Goal: Task Accomplishment & Management: Use online tool/utility

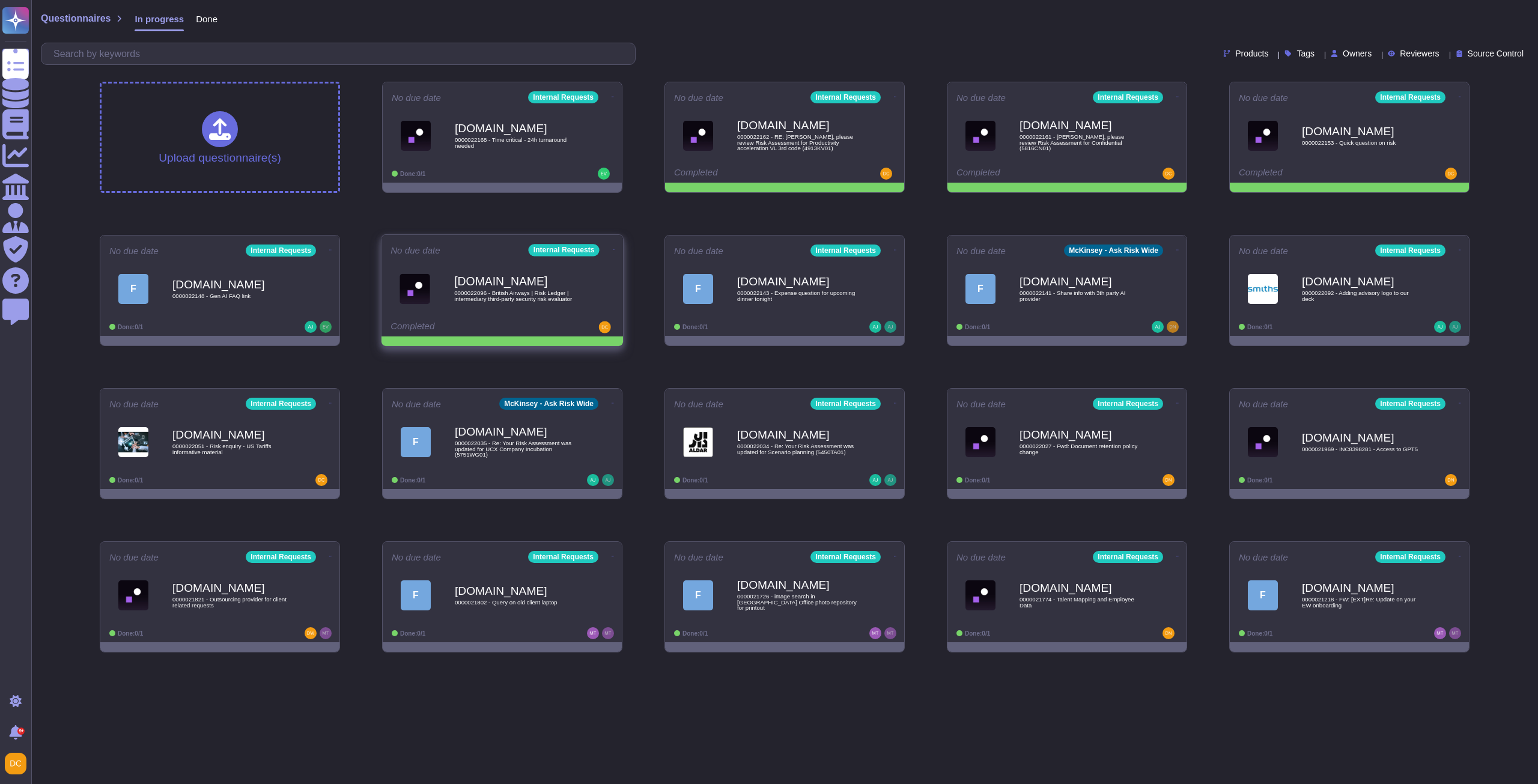
click at [612, 98] on icon at bounding box center [612, 97] width 2 height 3
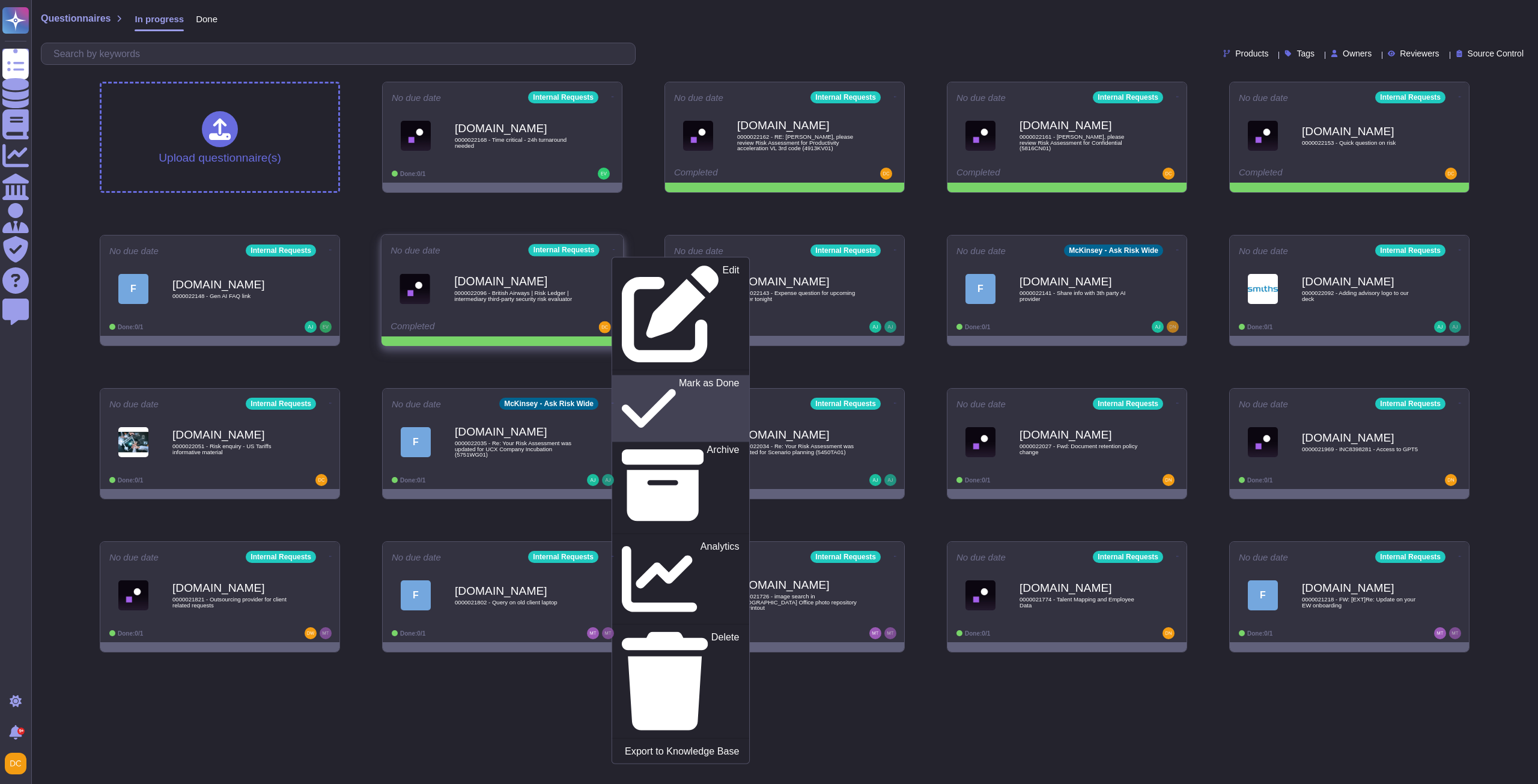
click at [679, 378] on p "Mark as Done" at bounding box center [709, 409] width 61 height 62
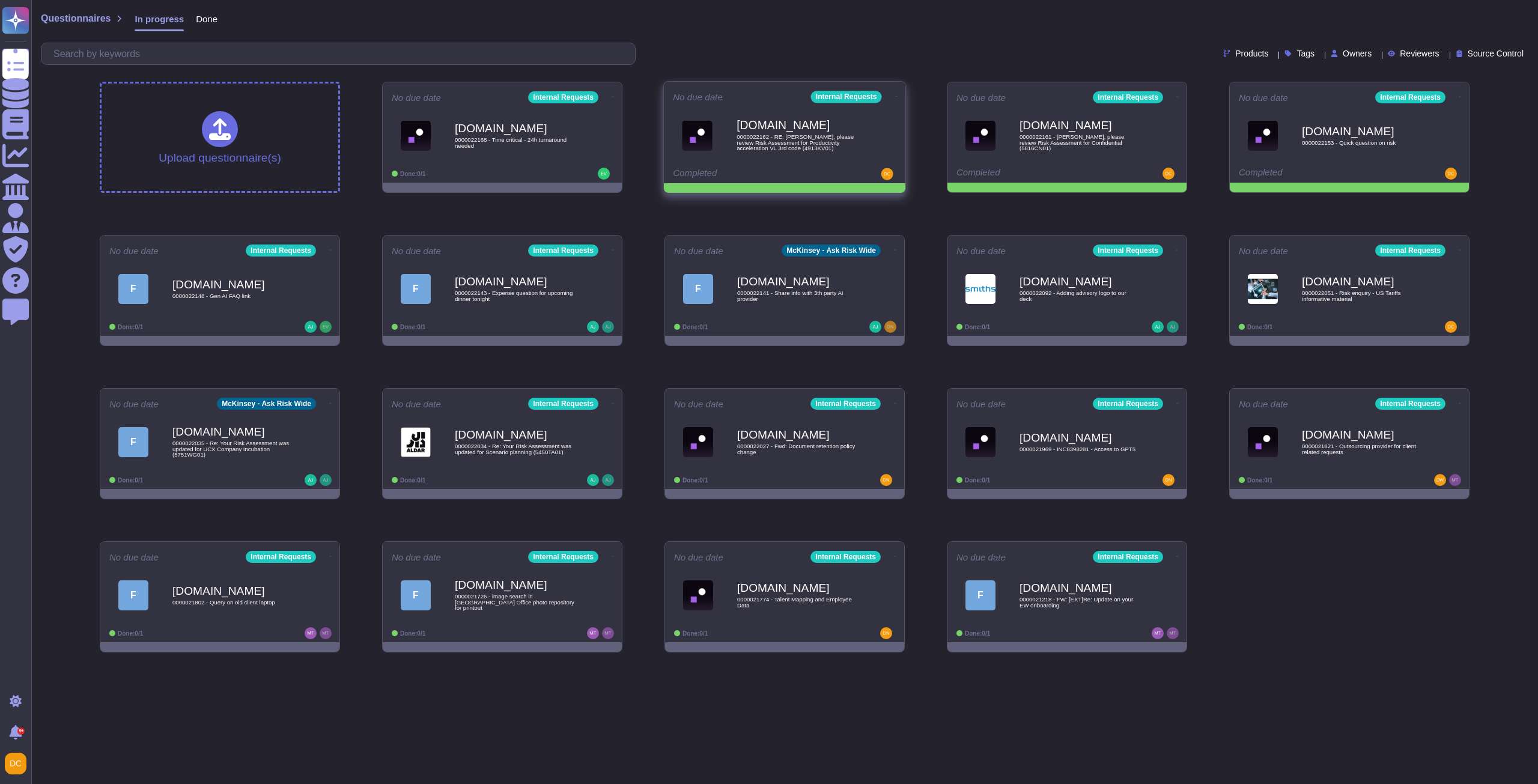
click at [614, 95] on icon at bounding box center [612, 97] width 2 height 3
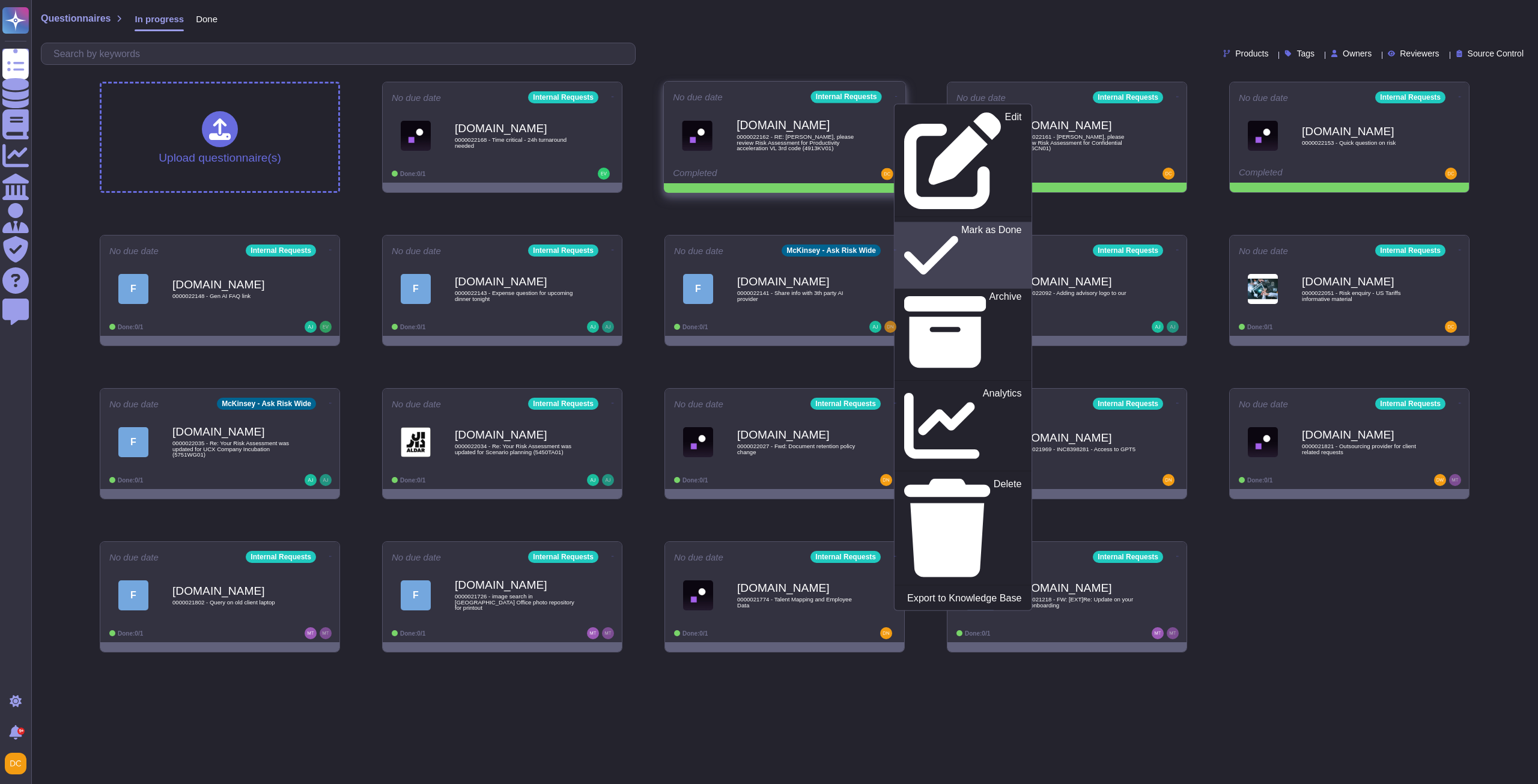
click at [962, 225] on p "Mark as Done" at bounding box center [992, 255] width 61 height 62
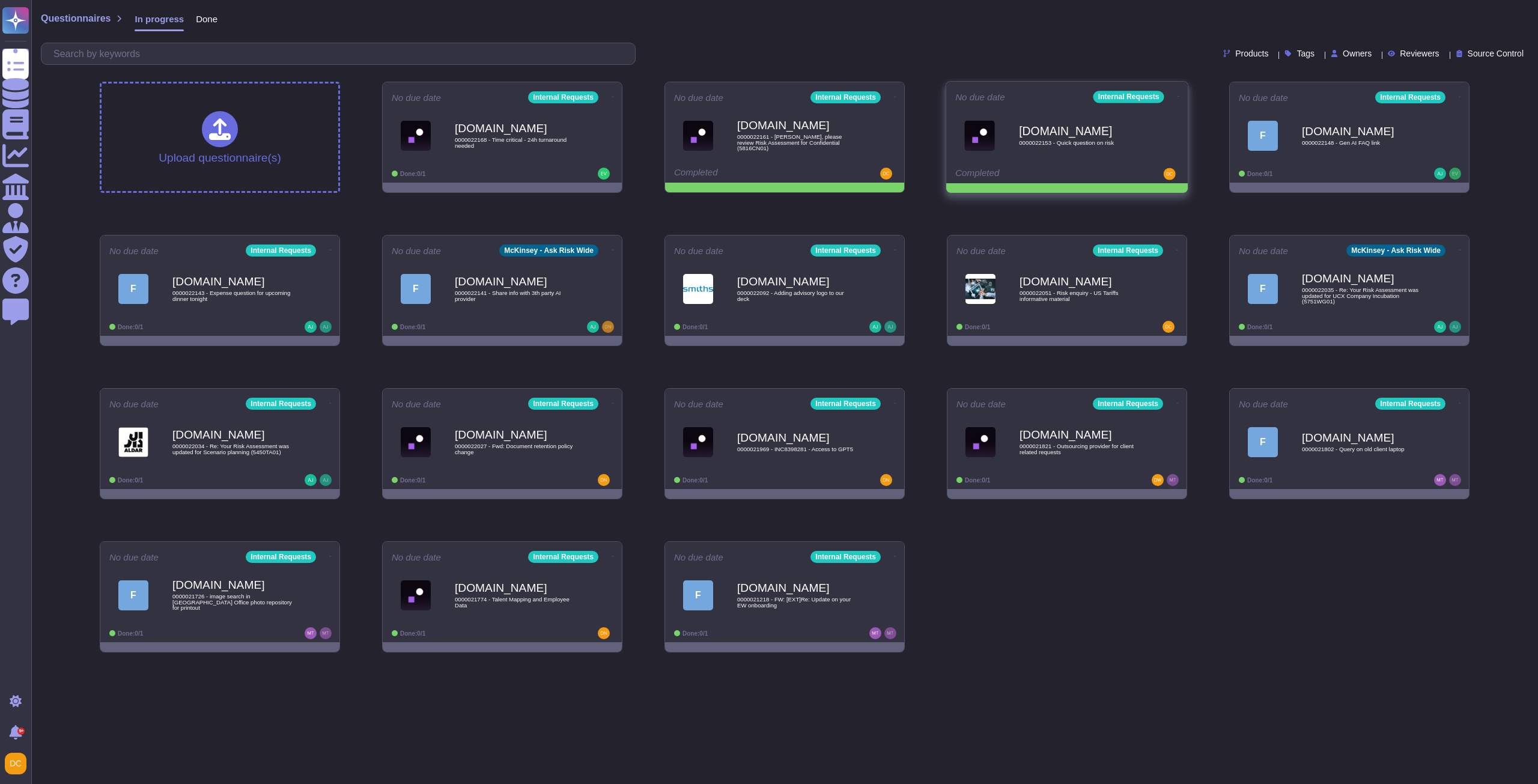
click at [614, 96] on icon at bounding box center [612, 97] width 2 height 3
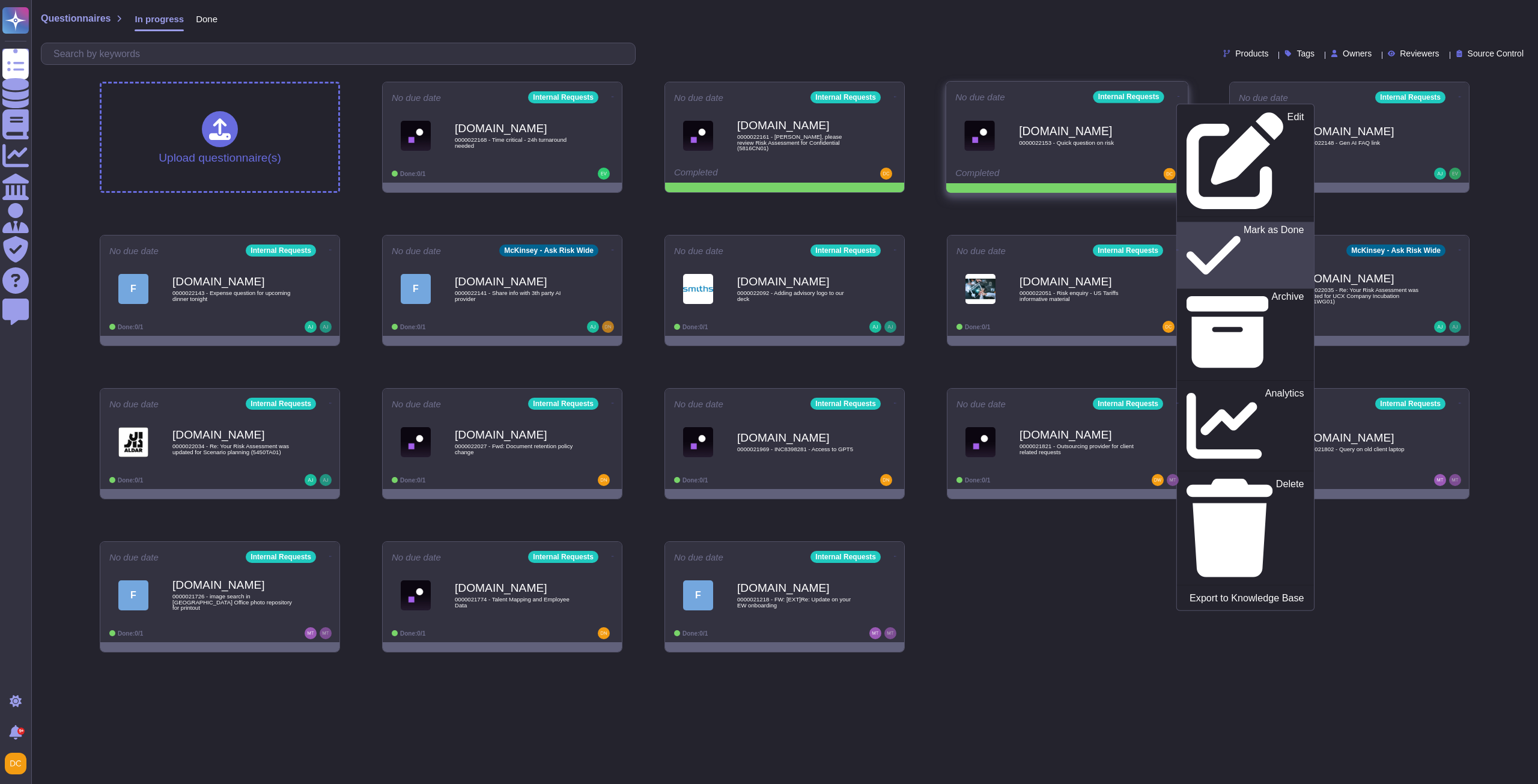
click at [1244, 225] on p "Mark as Done" at bounding box center [1274, 255] width 61 height 62
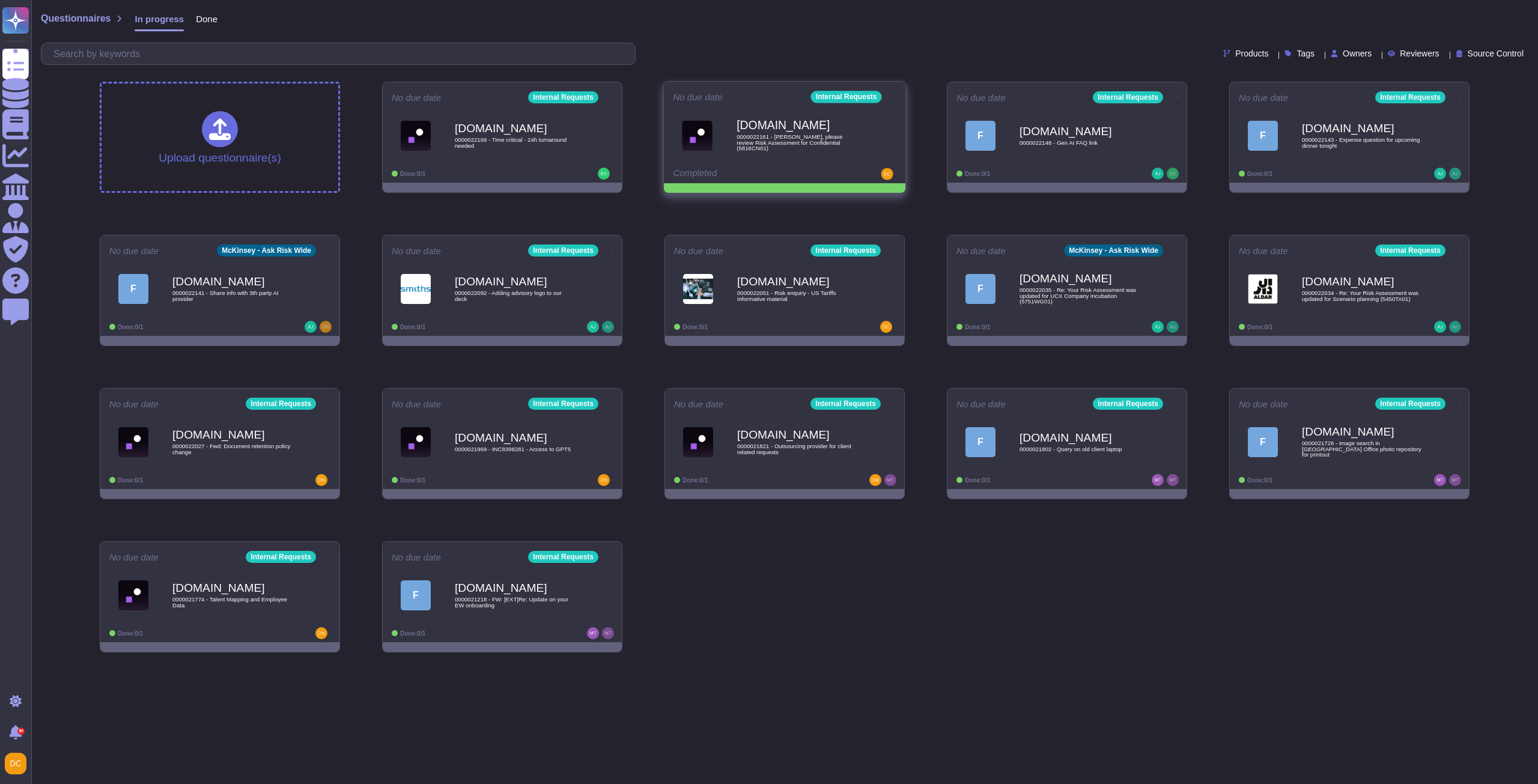
click at [614, 97] on icon at bounding box center [612, 97] width 2 height 1
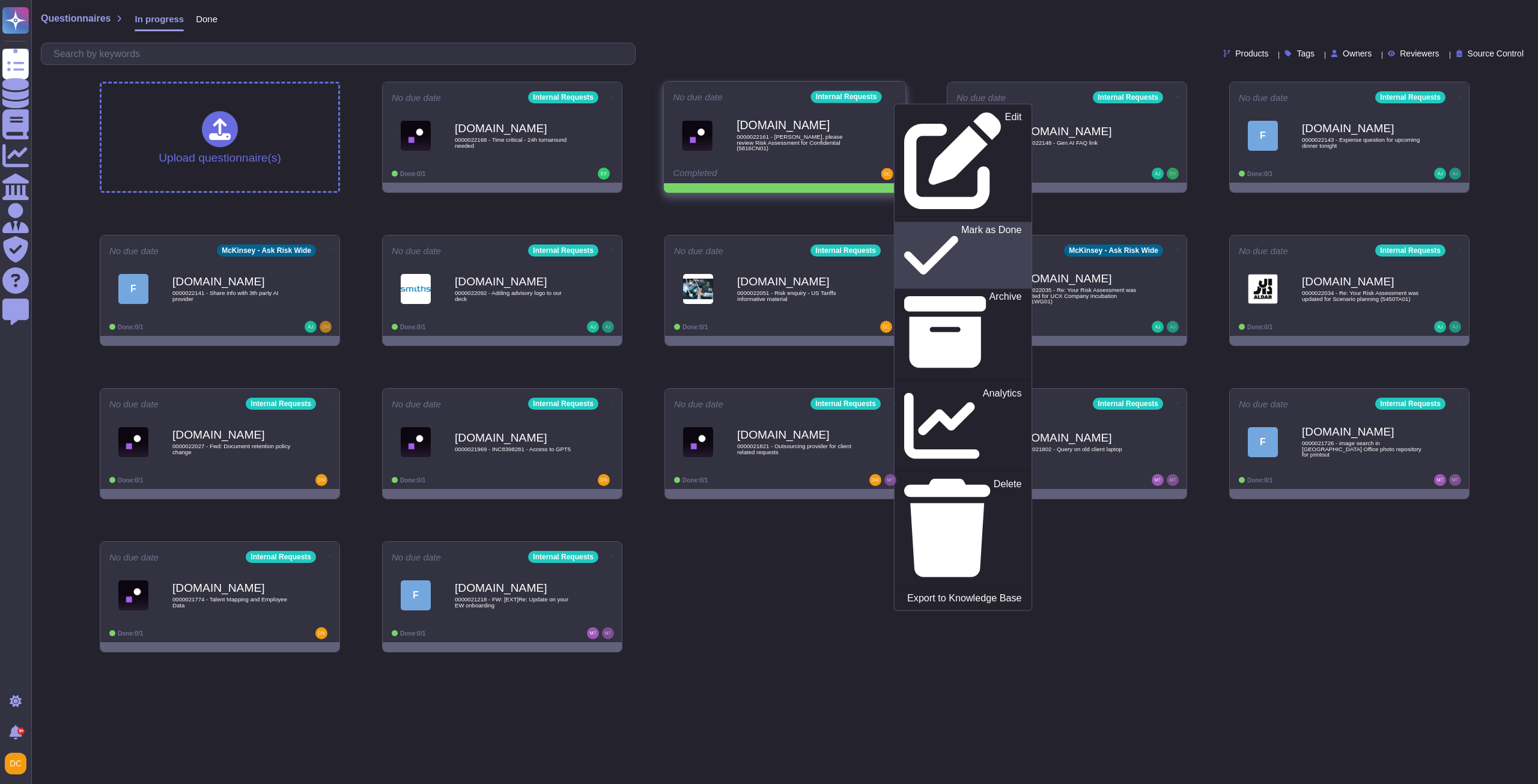
click at [962, 225] on p "Mark as Done" at bounding box center [992, 255] width 61 height 62
